Goal: Find specific fact: Find contact information

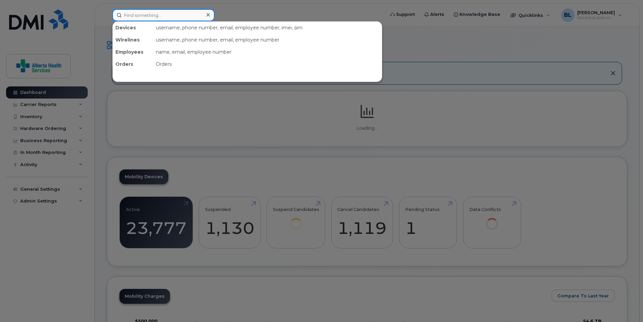
click at [191, 13] on input at bounding box center [163, 15] width 102 height 12
paste input "403-846-8158"
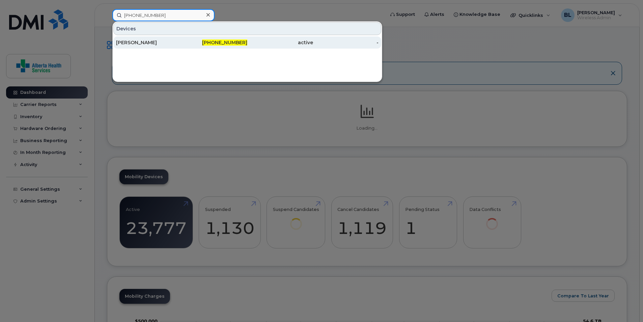
type input "403-846-8158"
click at [152, 41] on div "[PERSON_NAME]" at bounding box center [149, 42] width 66 height 7
